Goal: Task Accomplishment & Management: Complete application form

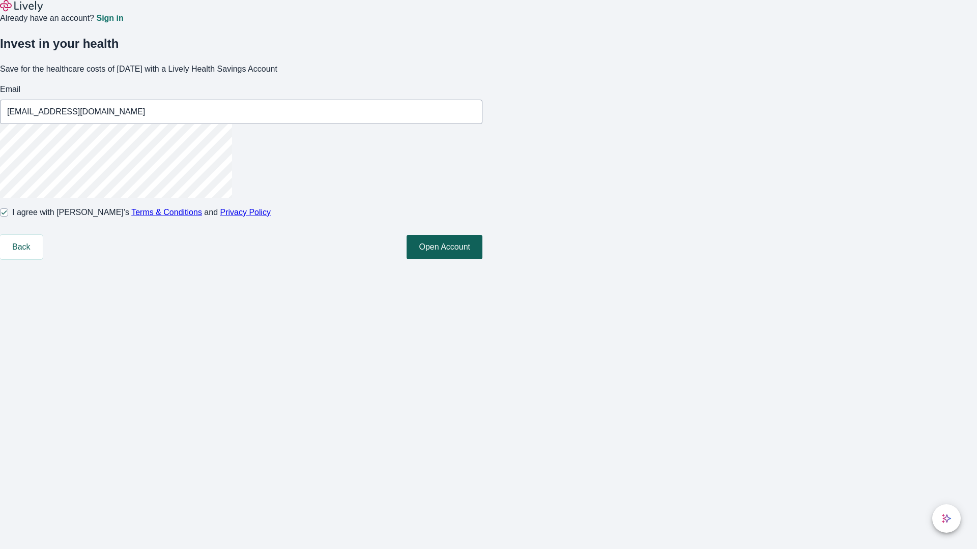
click at [482, 259] on button "Open Account" at bounding box center [444, 247] width 76 height 24
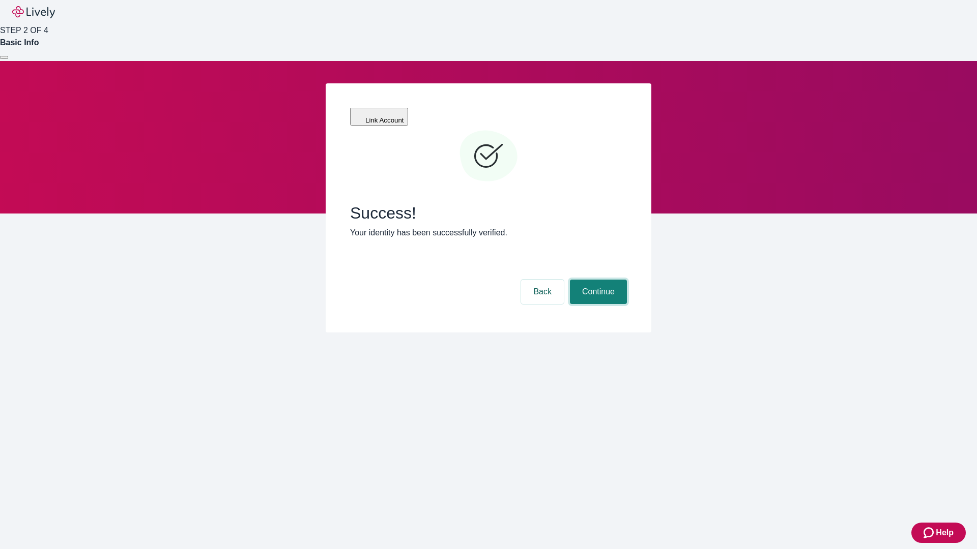
click at [597, 280] on button "Continue" at bounding box center [598, 292] width 57 height 24
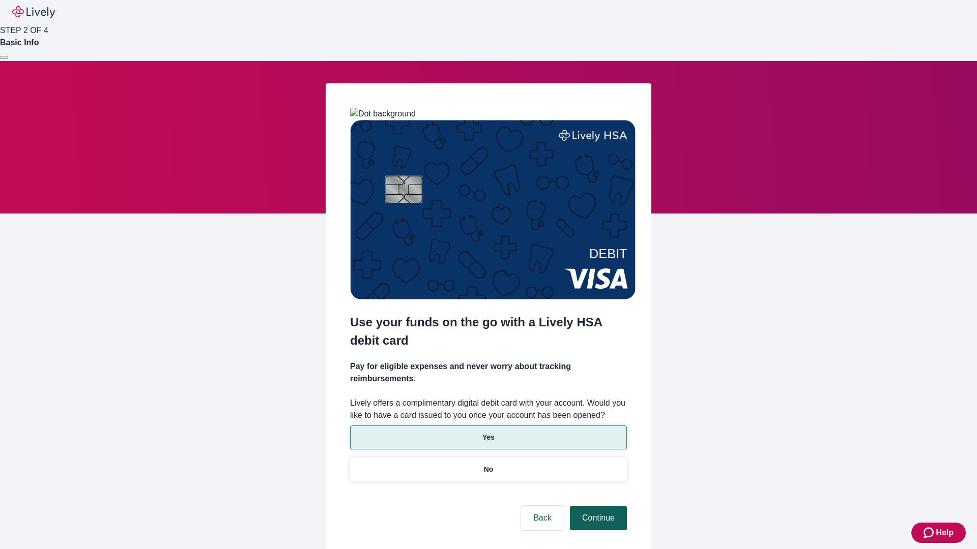
click at [488, 432] on p "Yes" at bounding box center [488, 437] width 12 height 11
click at [597, 506] on button "Continue" at bounding box center [598, 518] width 57 height 24
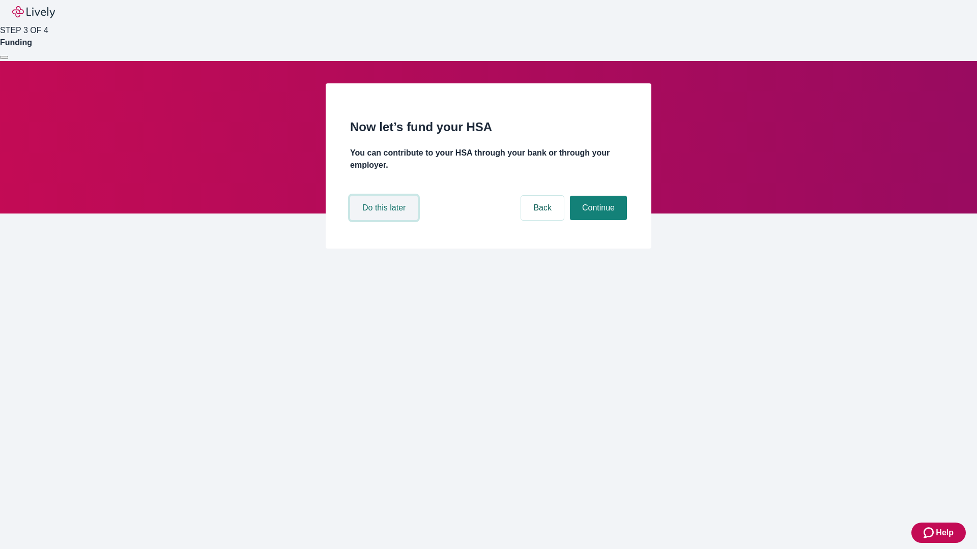
click at [385, 220] on button "Do this later" at bounding box center [384, 208] width 68 height 24
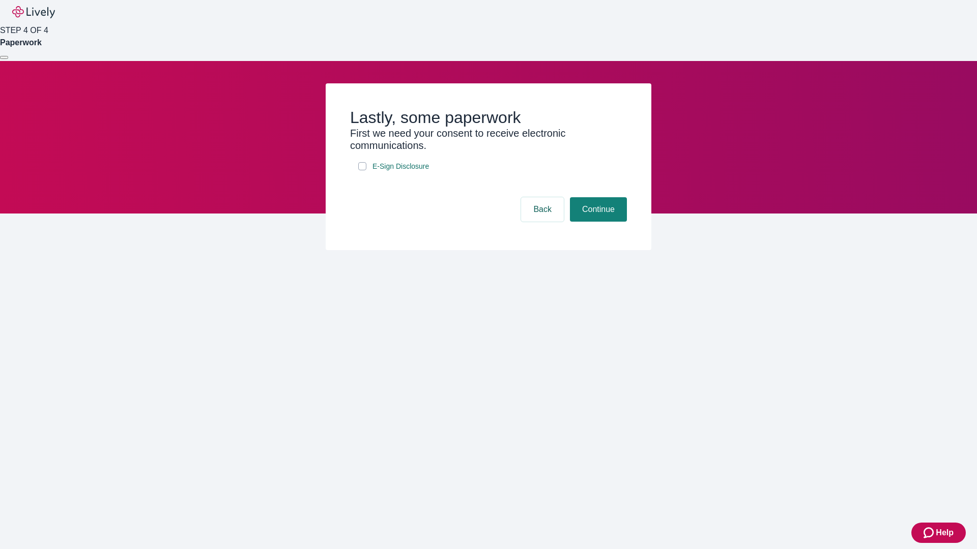
click at [362, 170] on input "E-Sign Disclosure" at bounding box center [362, 166] width 8 height 8
checkbox input "true"
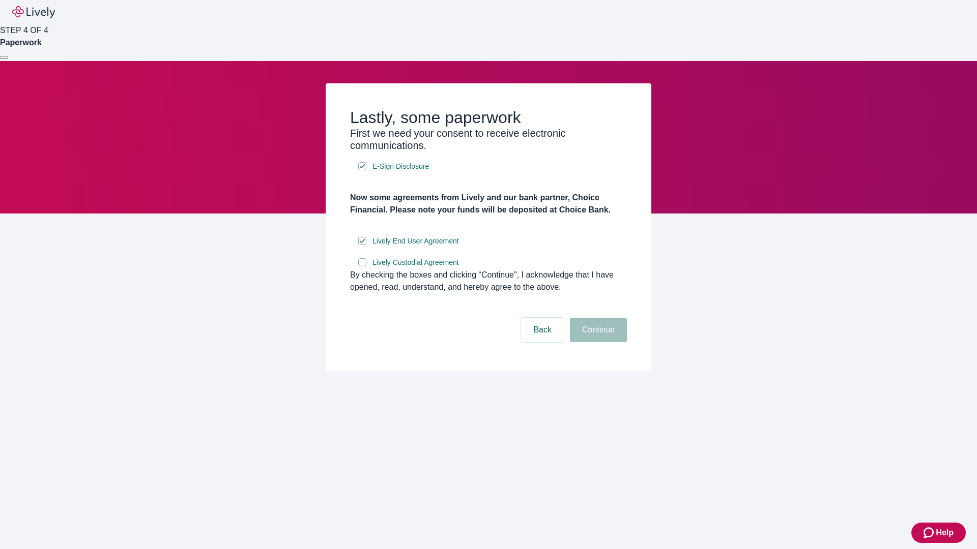
click at [362, 267] on input "Lively Custodial Agreement" at bounding box center [362, 262] width 8 height 8
checkbox input "true"
click at [597, 342] on button "Continue" at bounding box center [598, 330] width 57 height 24
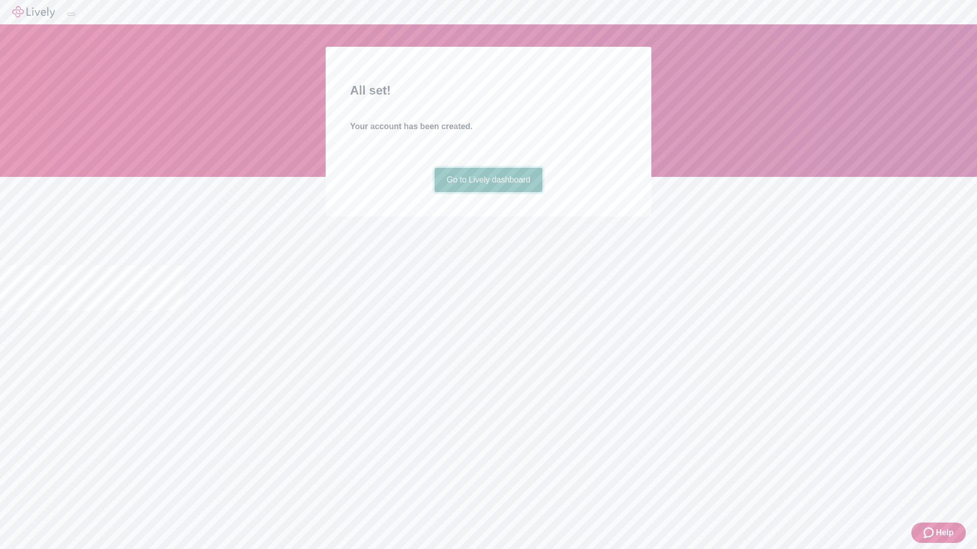
click at [488, 192] on link "Go to Lively dashboard" at bounding box center [488, 180] width 108 height 24
